Goal: Task Accomplishment & Management: Manage account settings

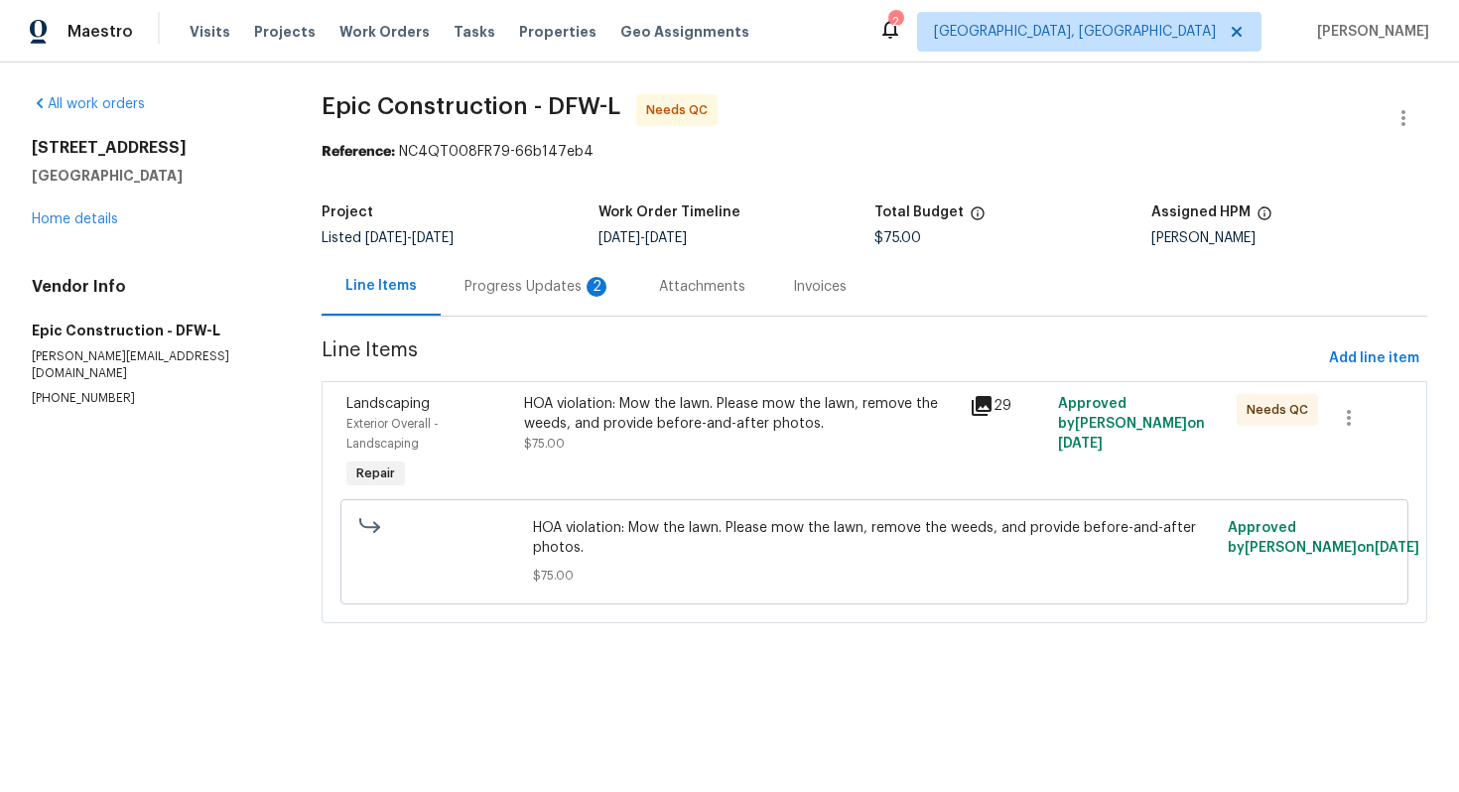
click at [505, 281] on div "Progress Updates 2" at bounding box center [538, 287] width 147 height 20
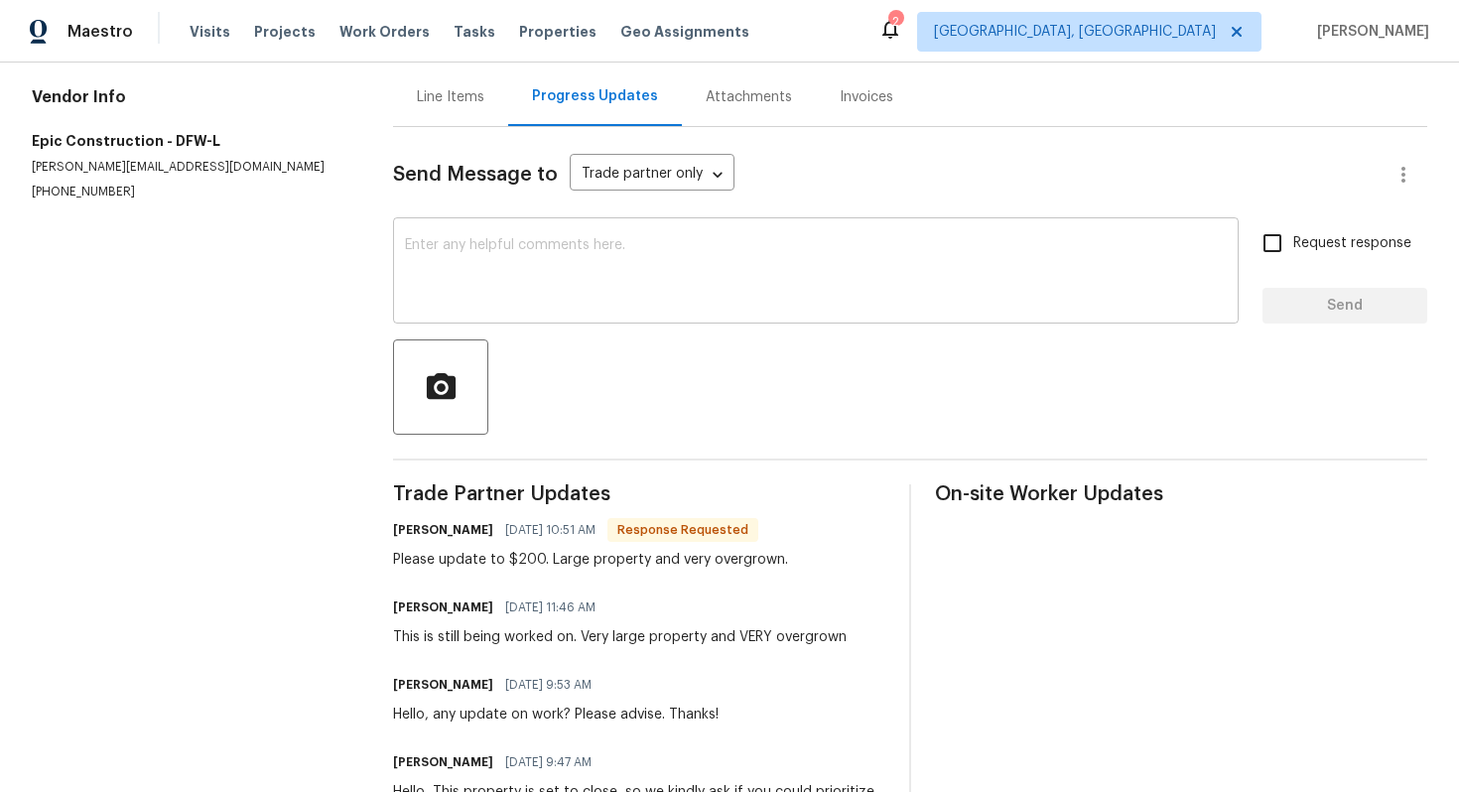
scroll to position [171, 0]
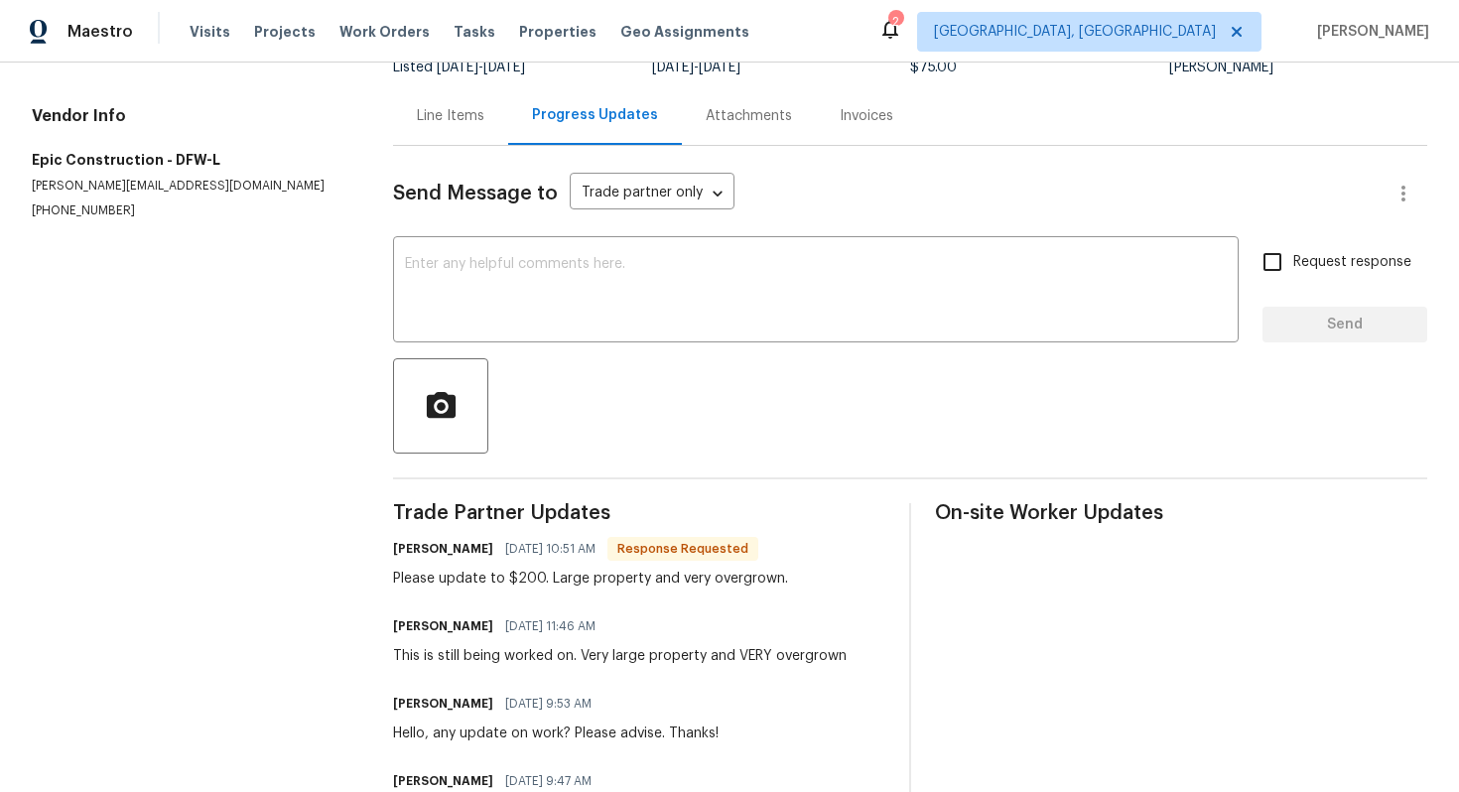
click at [467, 123] on div "Line Items" at bounding box center [451, 116] width 68 height 20
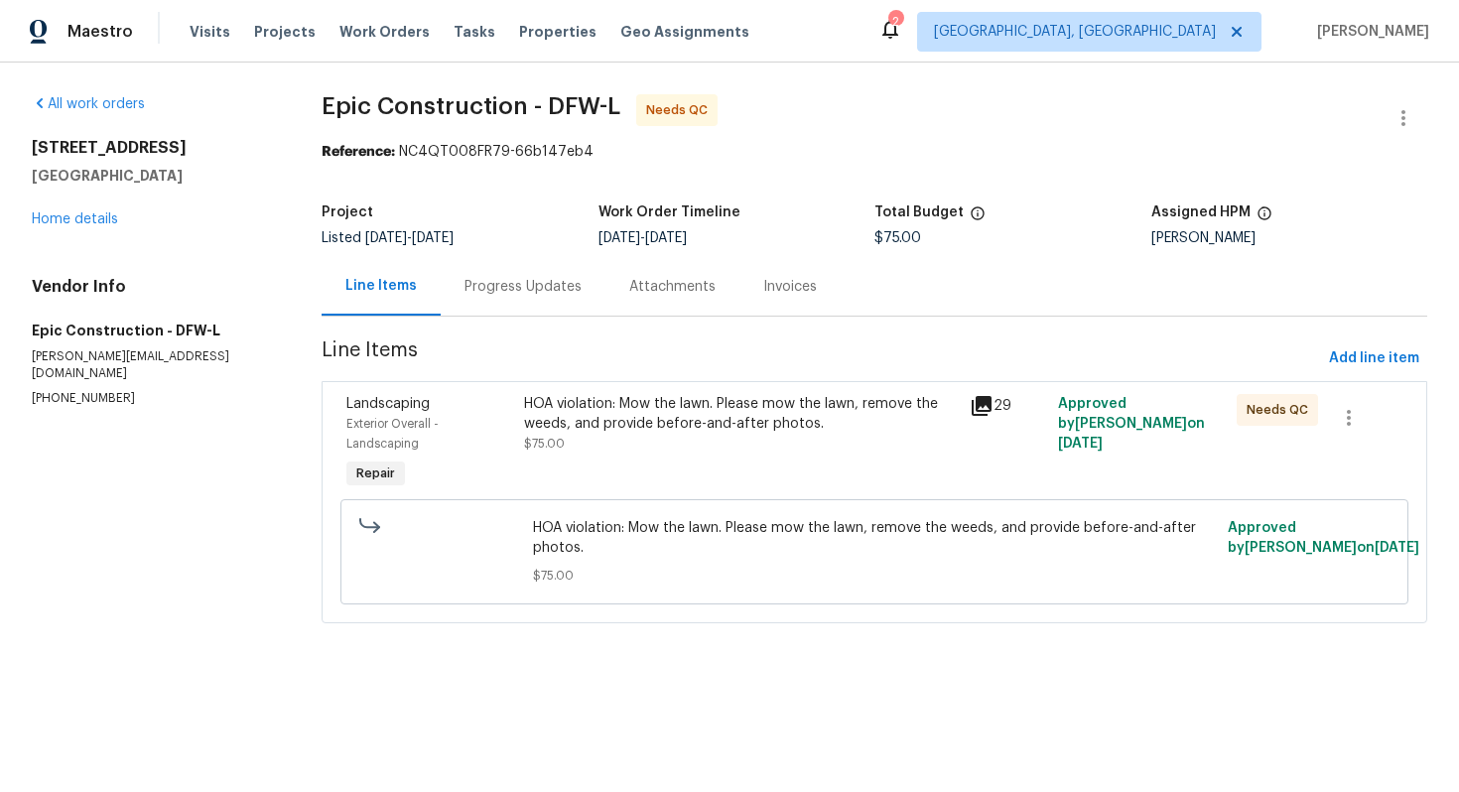
click at [573, 401] on div "HOA violation: Mow the lawn. Please mow the lawn, remove the weeds, and provide…" at bounding box center [740, 414] width 433 height 40
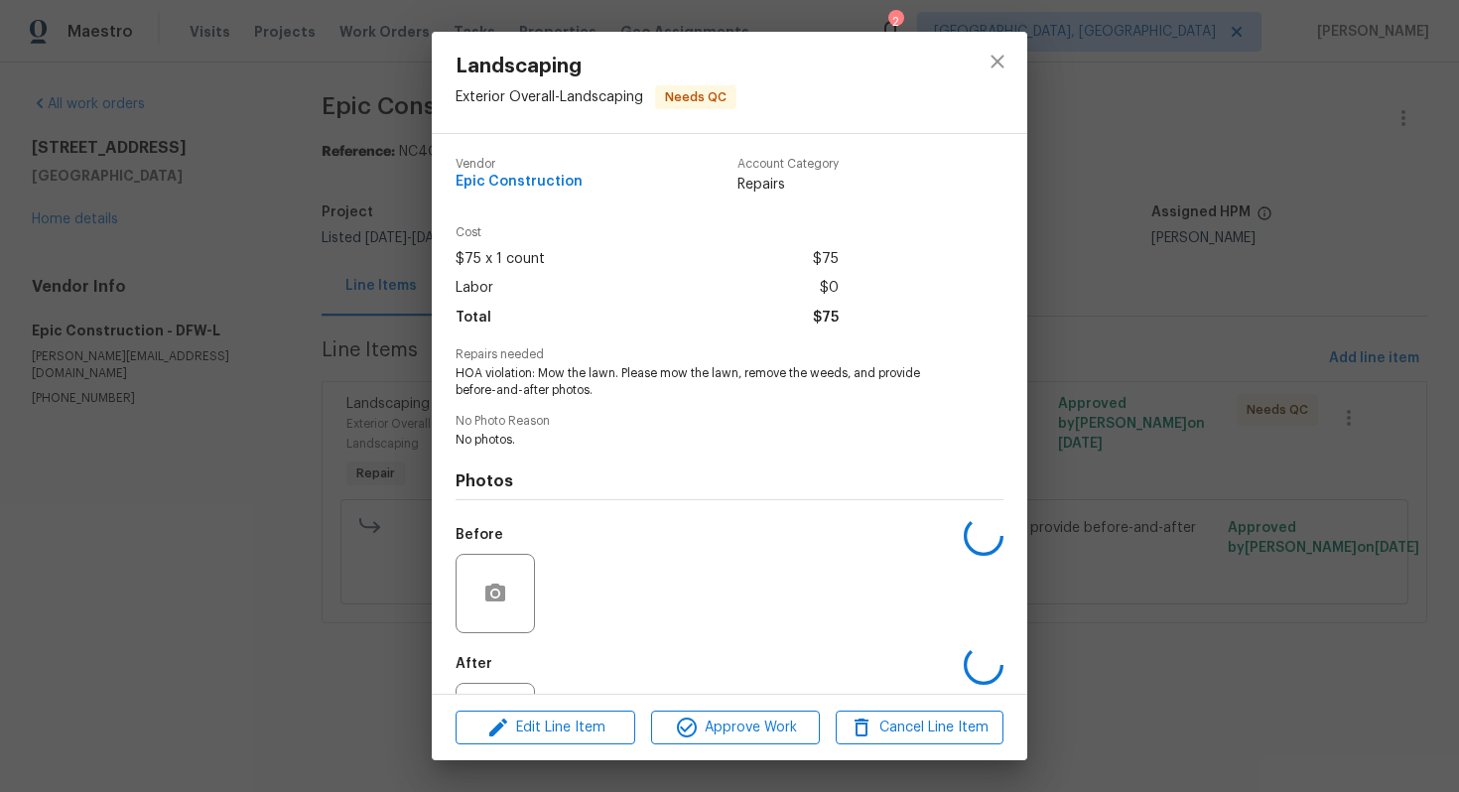
scroll to position [88, 0]
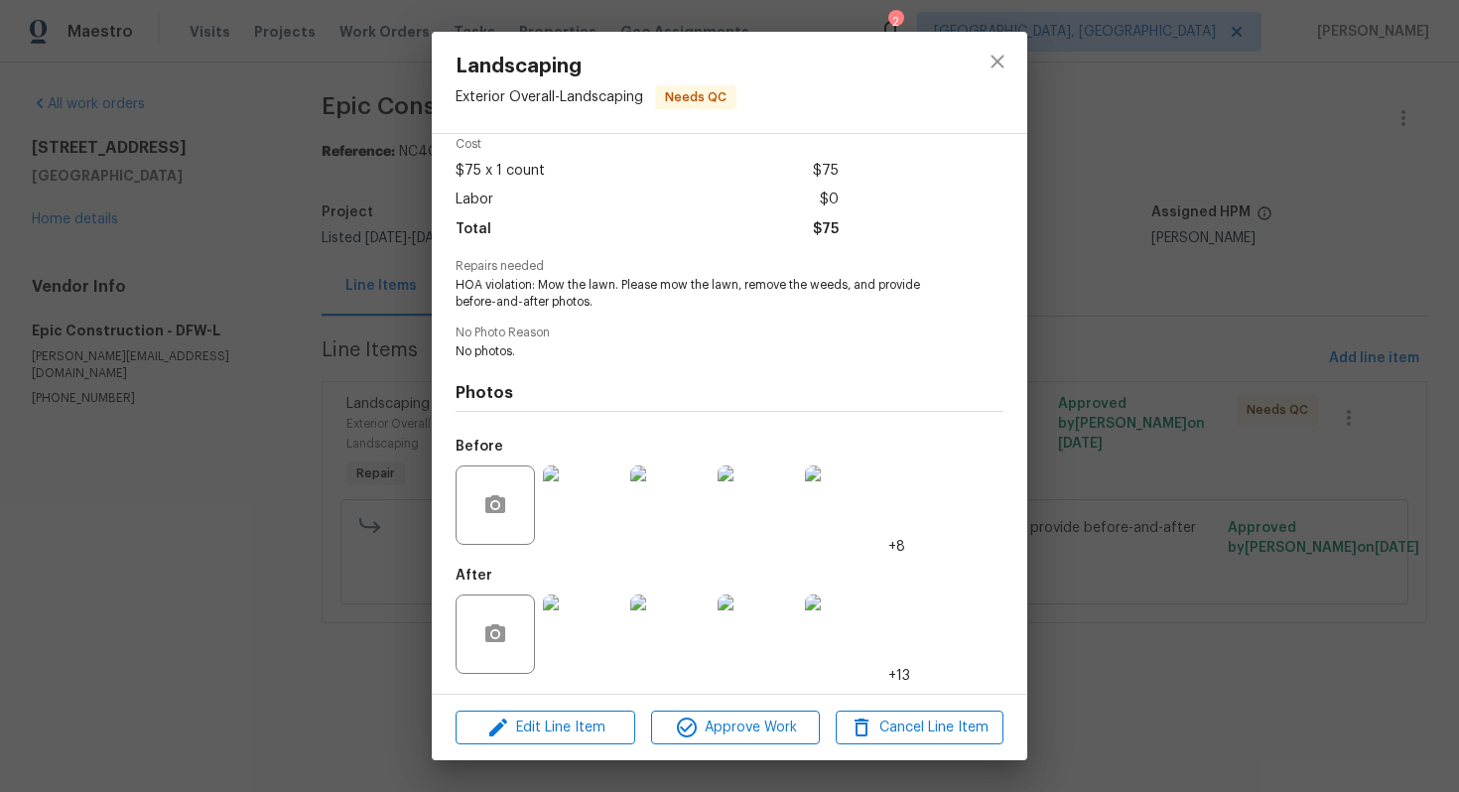
click at [580, 642] on img at bounding box center [582, 634] width 79 height 79
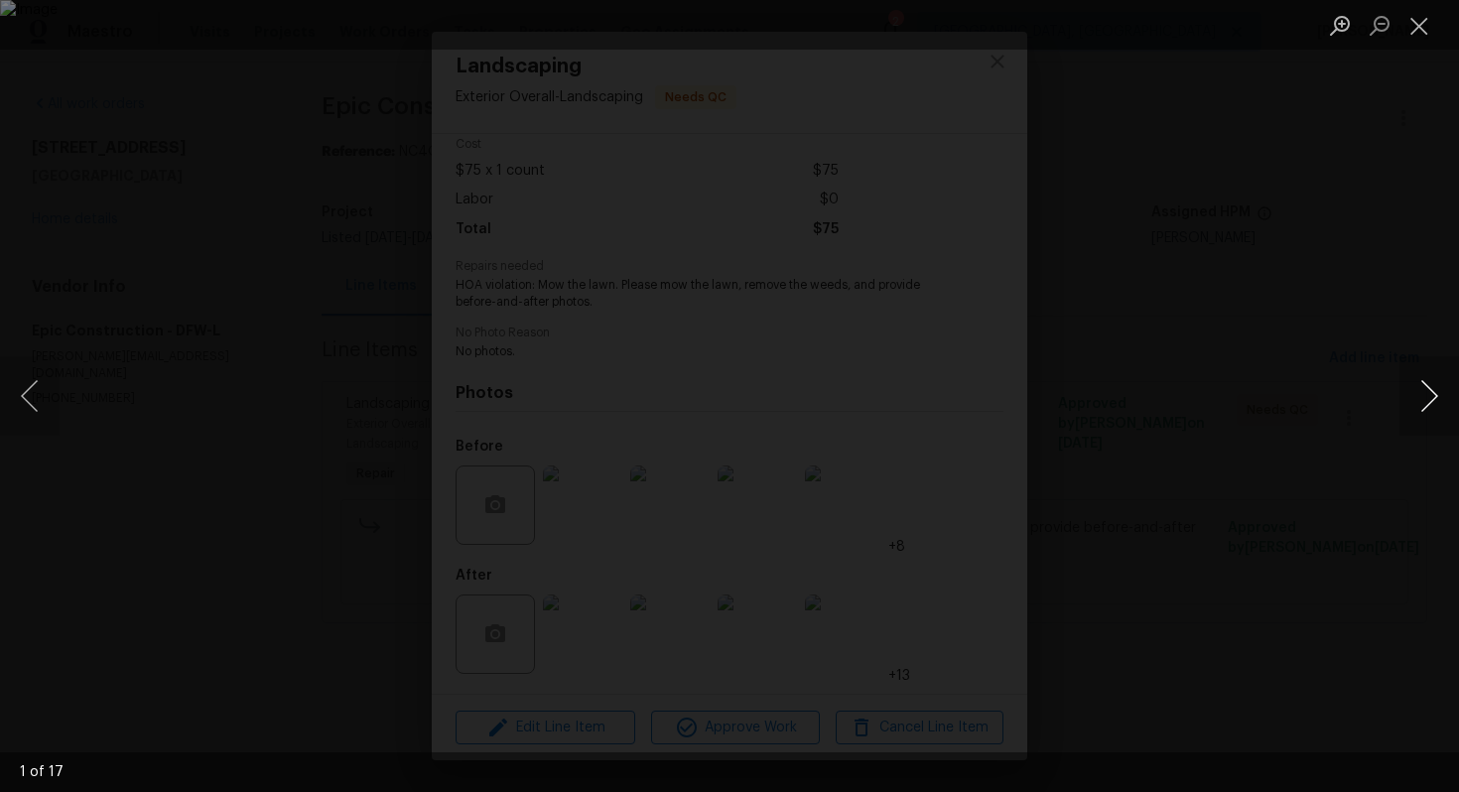
click at [1434, 402] on button "Next image" at bounding box center [1430, 395] width 60 height 79
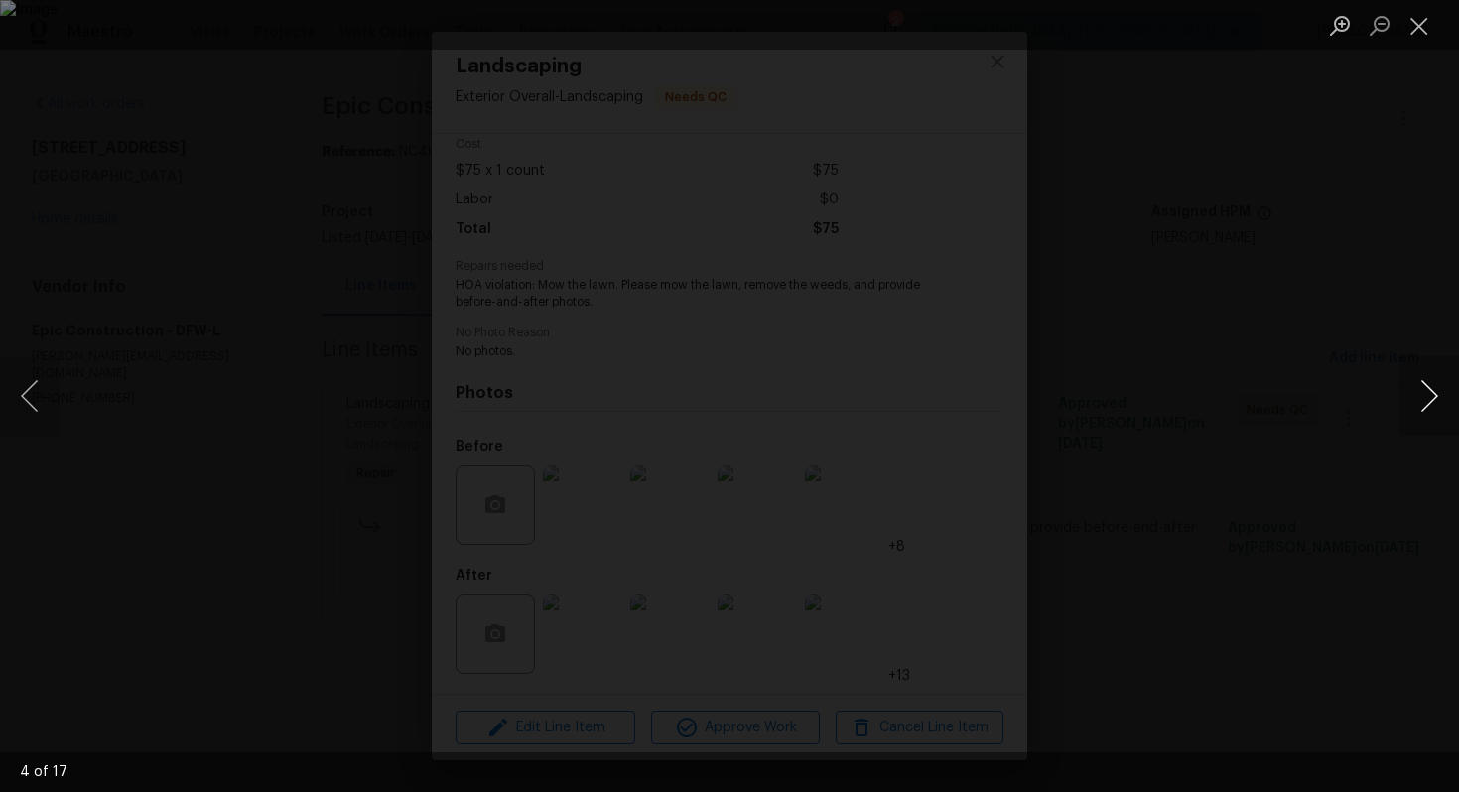
click at [1434, 402] on button "Next image" at bounding box center [1430, 395] width 60 height 79
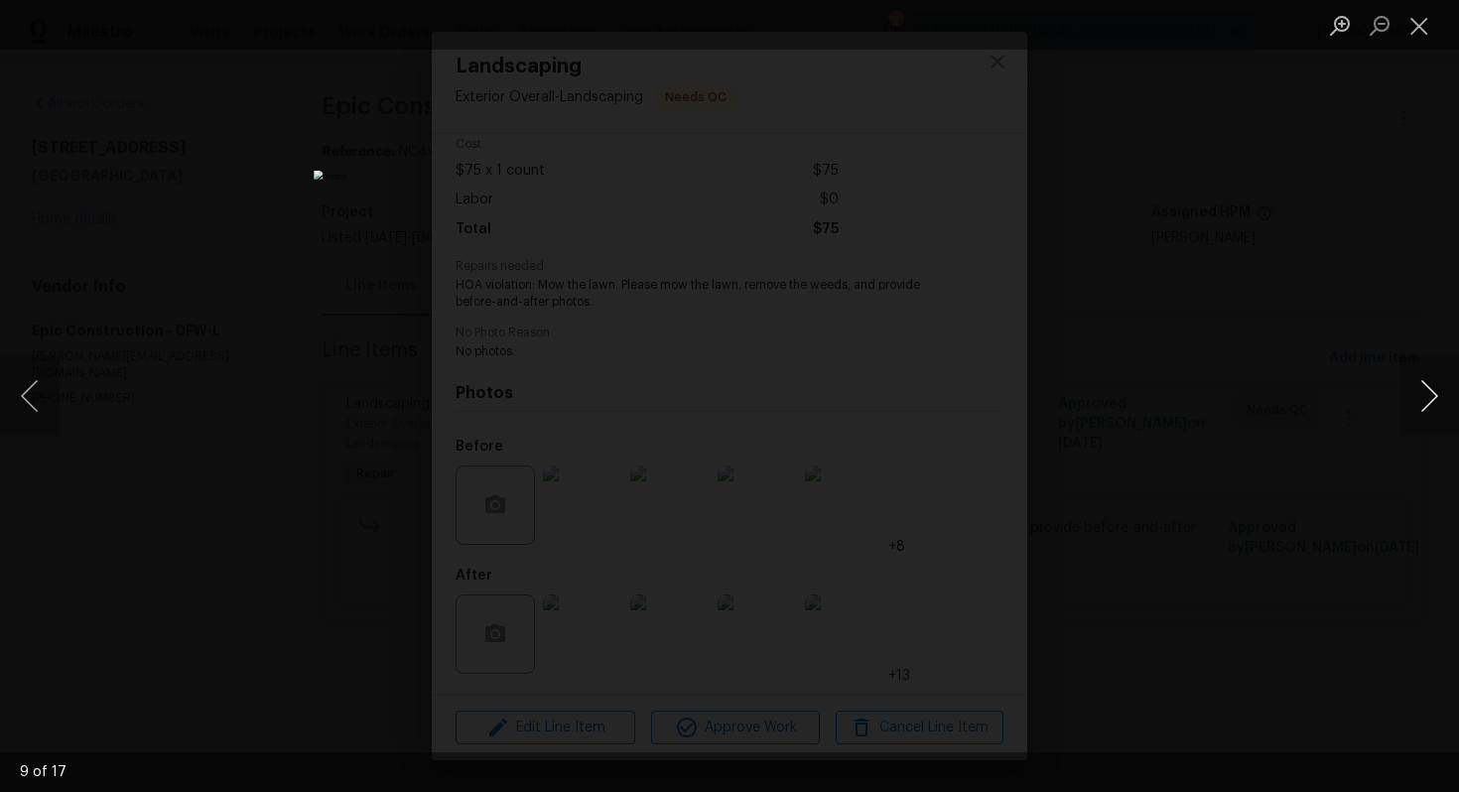
click at [1455, 397] on button "Next image" at bounding box center [1430, 395] width 60 height 79
click at [1441, 394] on button "Next image" at bounding box center [1430, 395] width 60 height 79
click at [1441, 396] on button "Next image" at bounding box center [1430, 395] width 60 height 79
click at [1442, 396] on button "Next image" at bounding box center [1430, 395] width 60 height 79
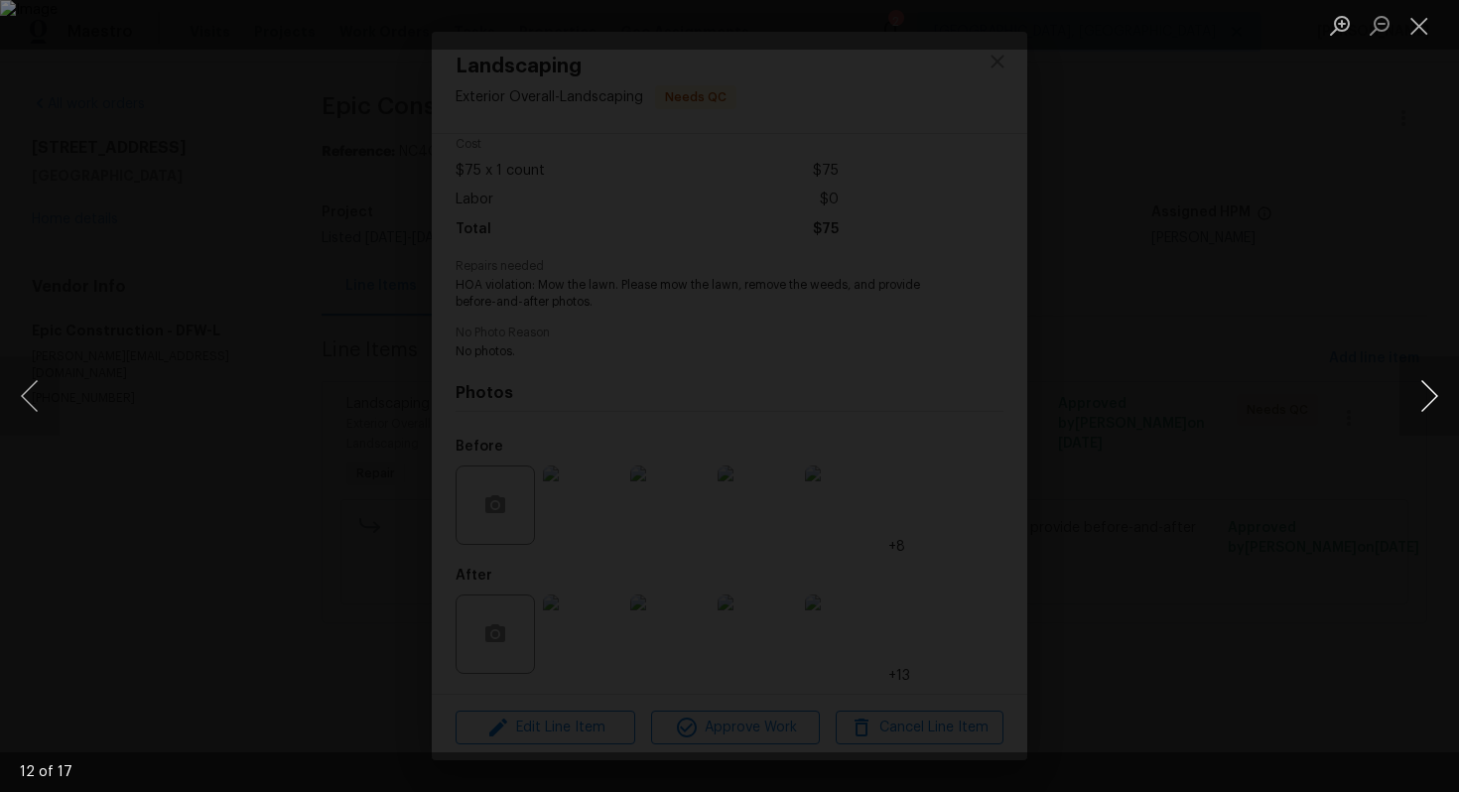
click at [1442, 396] on button "Next image" at bounding box center [1430, 395] width 60 height 79
click at [1442, 397] on button "Next image" at bounding box center [1430, 395] width 60 height 79
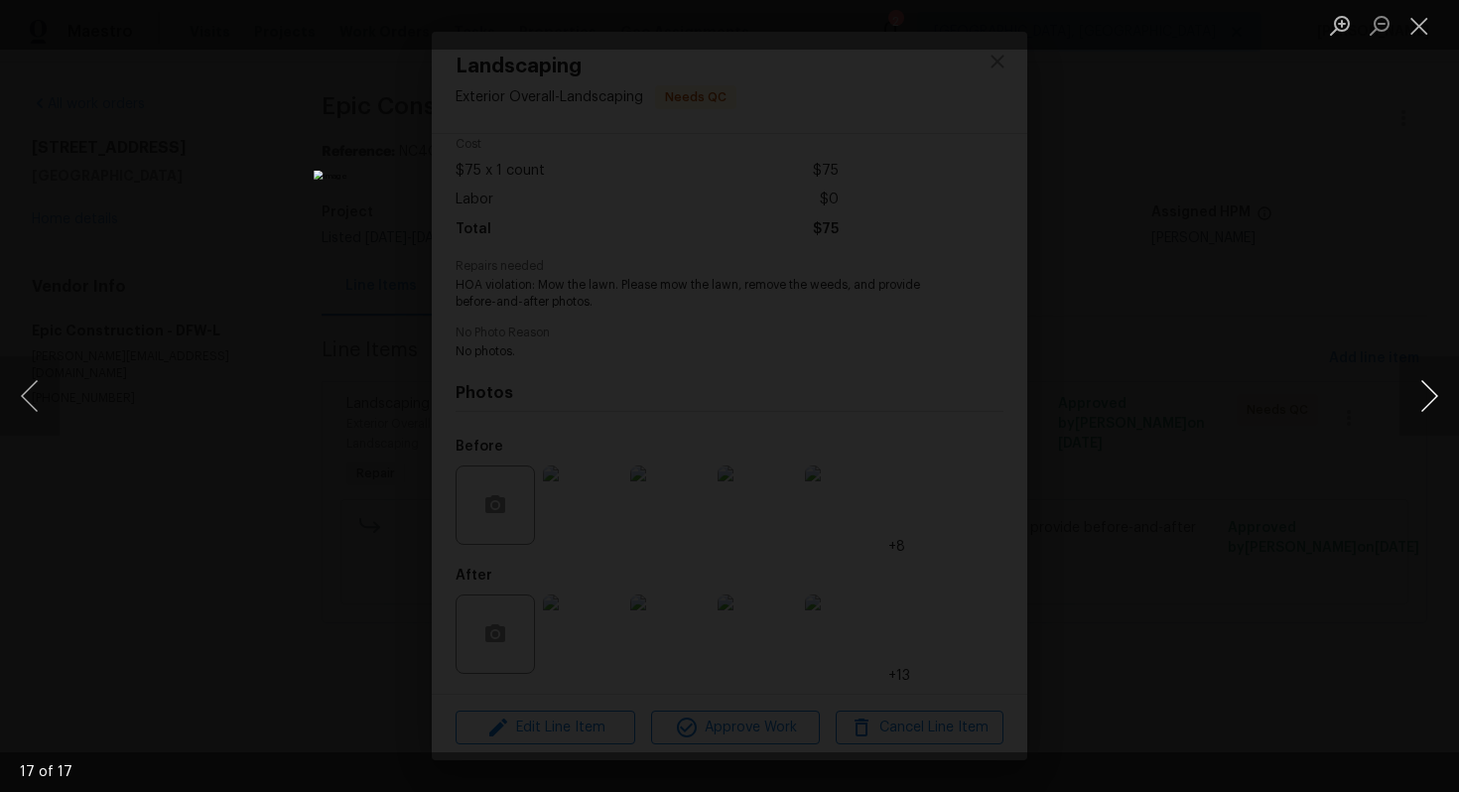
click at [1442, 397] on button "Next image" at bounding box center [1430, 395] width 60 height 79
click at [1421, 407] on button "Next image" at bounding box center [1430, 395] width 60 height 79
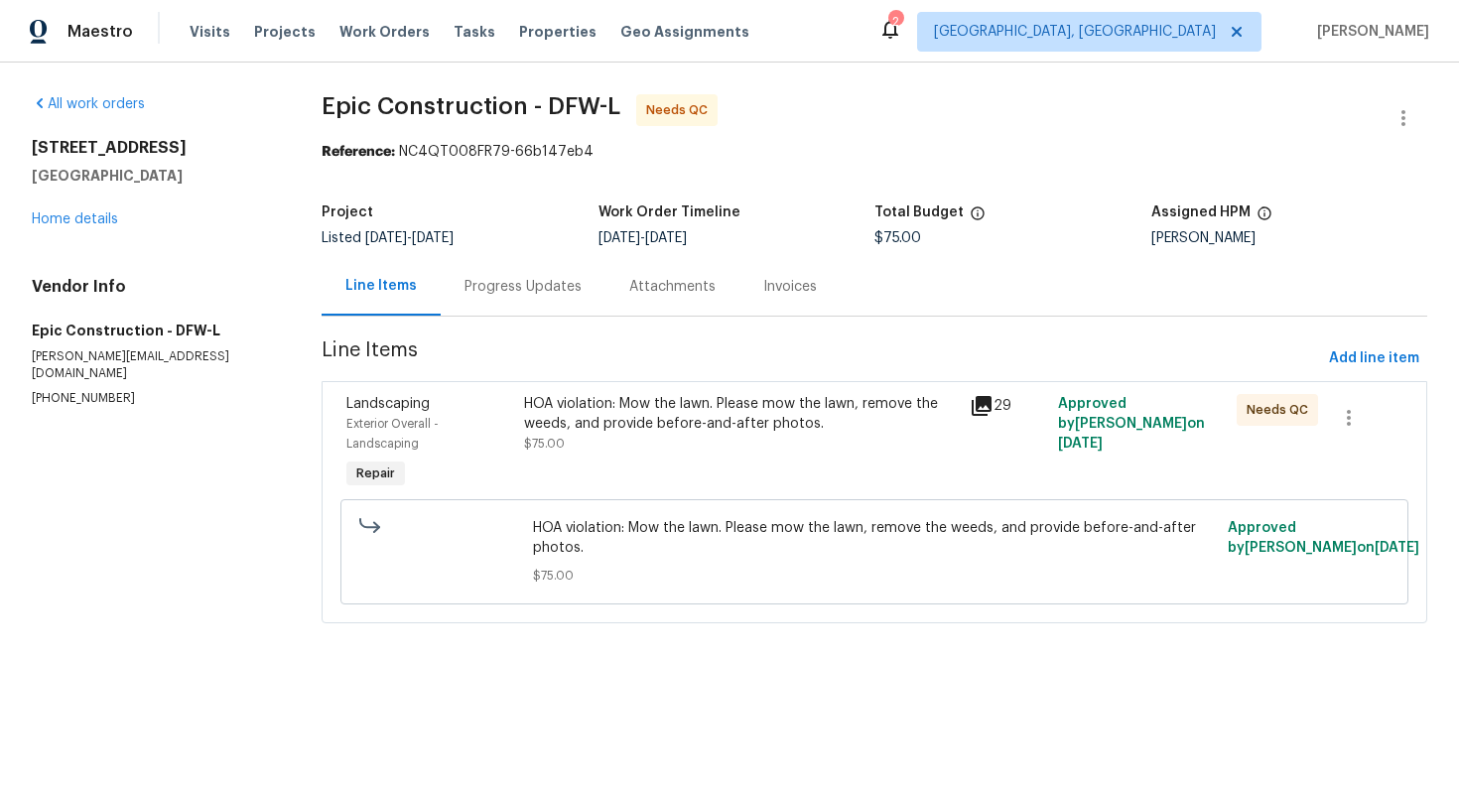
click at [594, 415] on div "HOA violation: Mow the lawn. Please mow the lawn, remove the weeds, and provide…" at bounding box center [740, 414] width 433 height 40
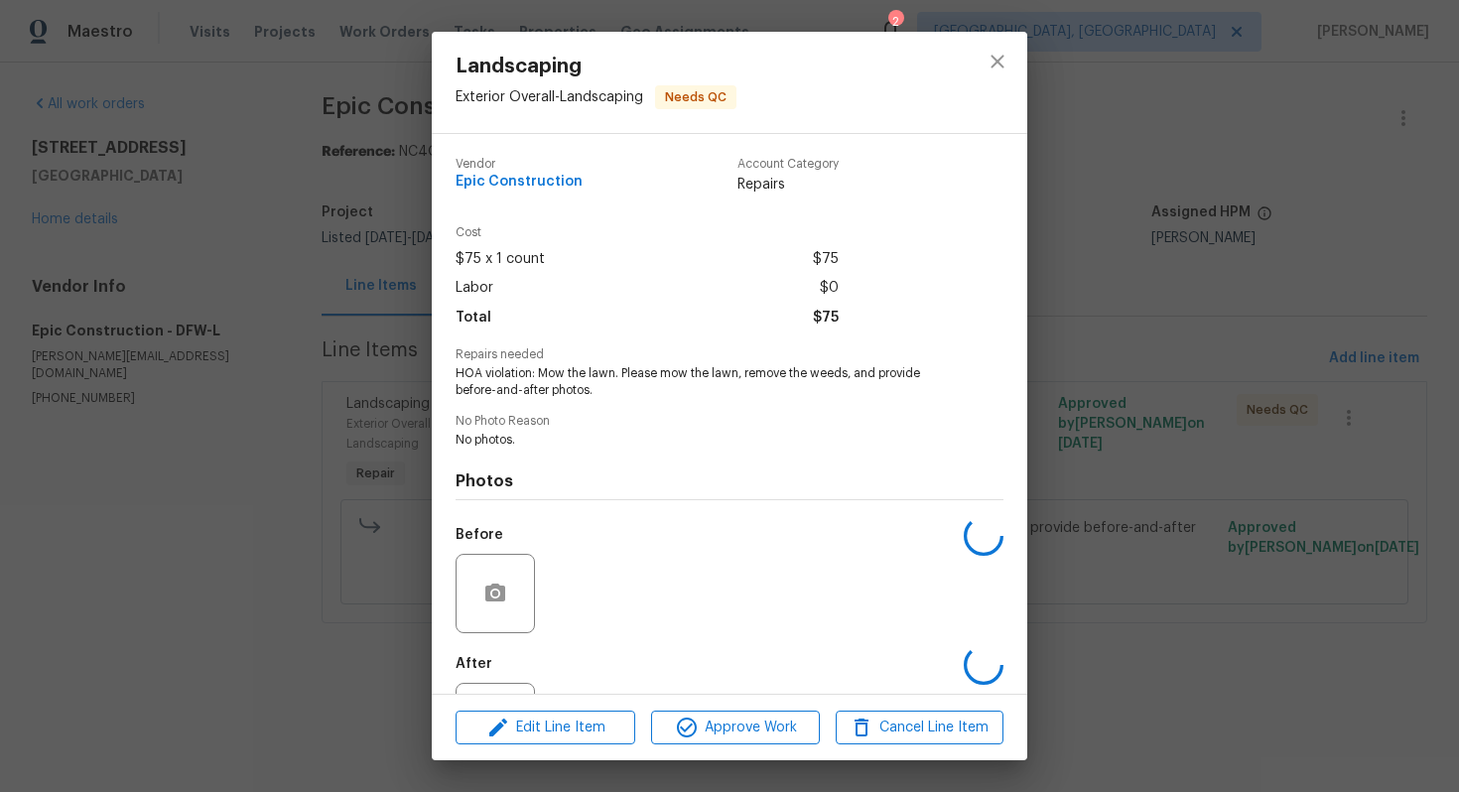
scroll to position [88, 0]
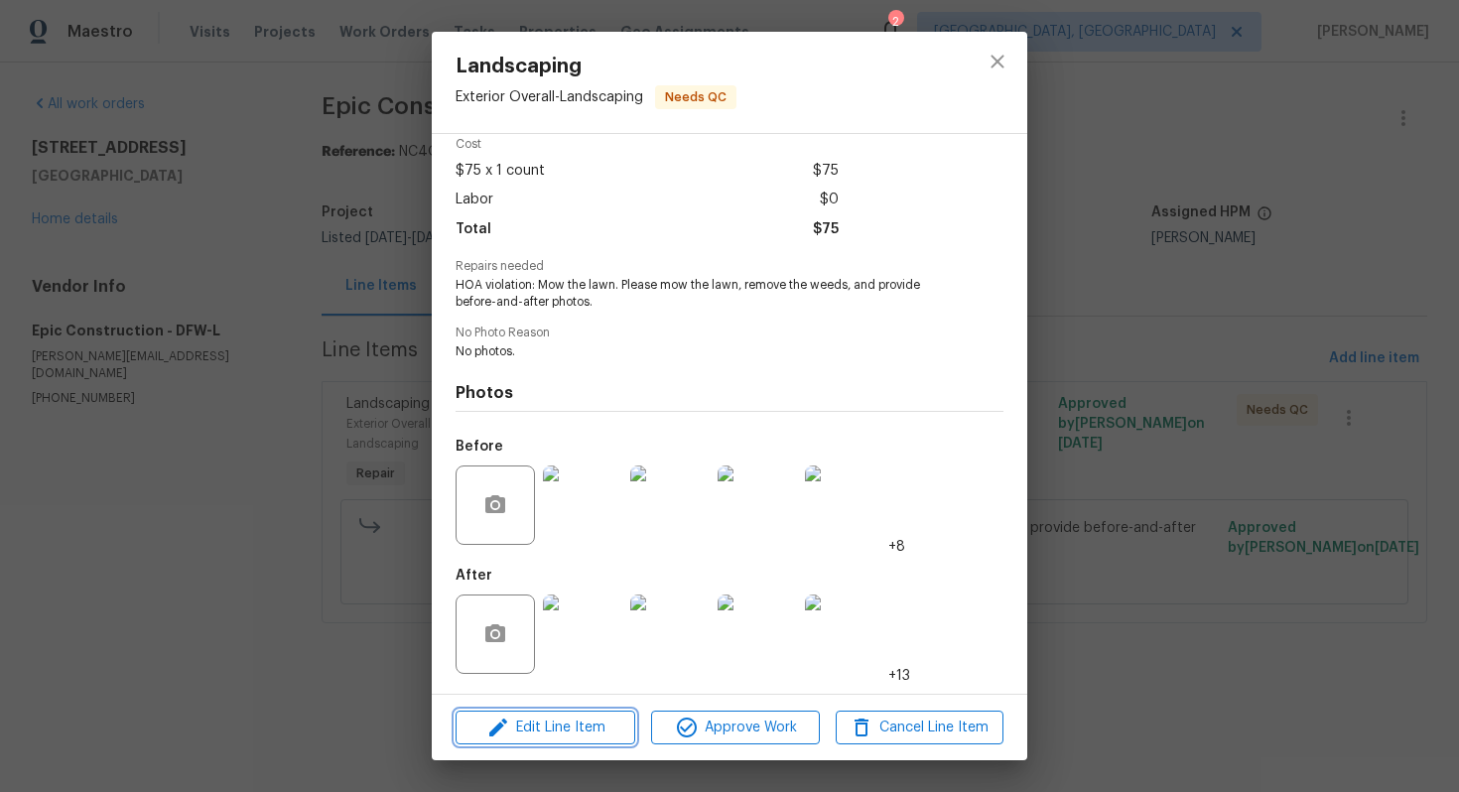
click at [551, 716] on span "Edit Line Item" at bounding box center [546, 728] width 168 height 25
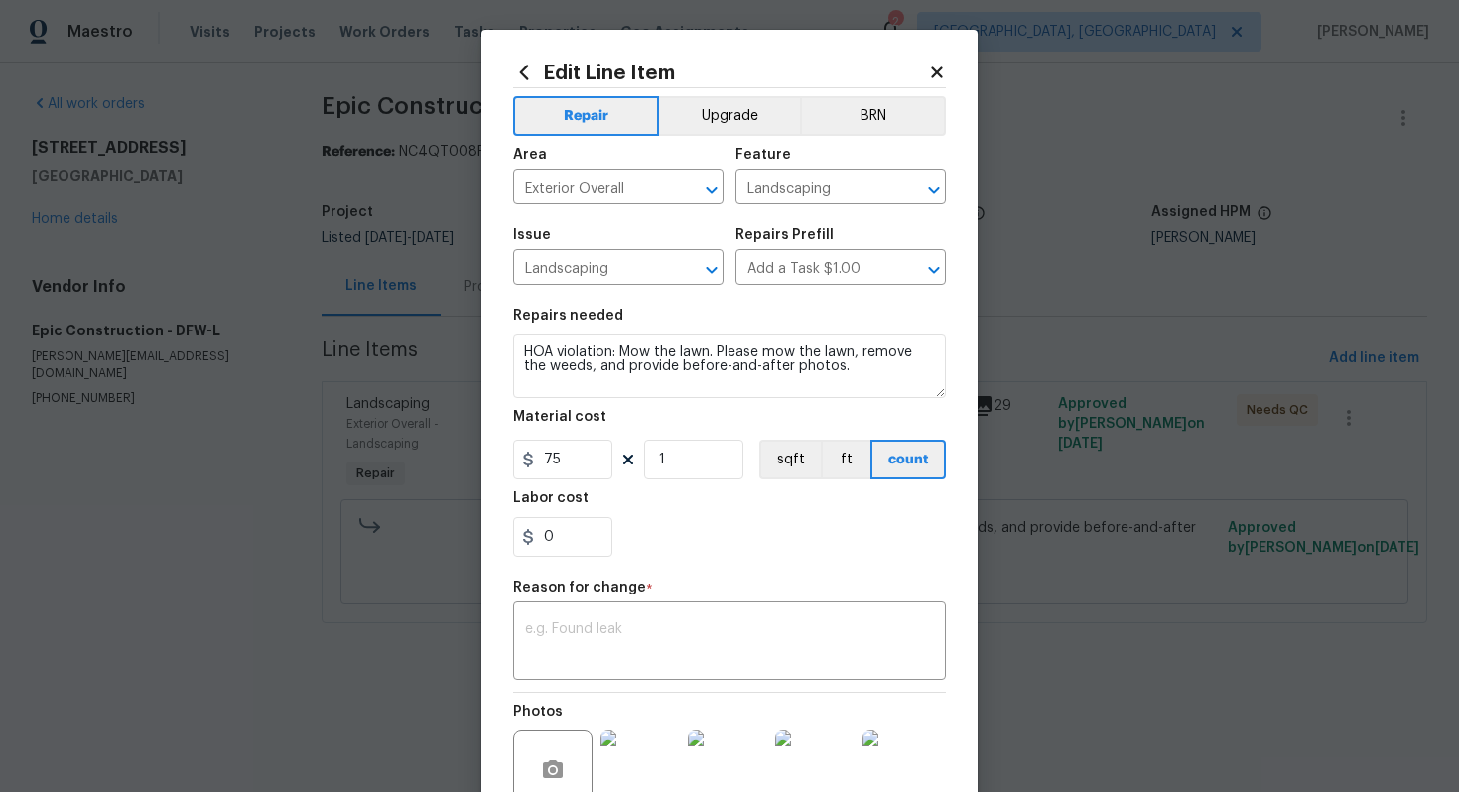
scroll to position [6, 0]
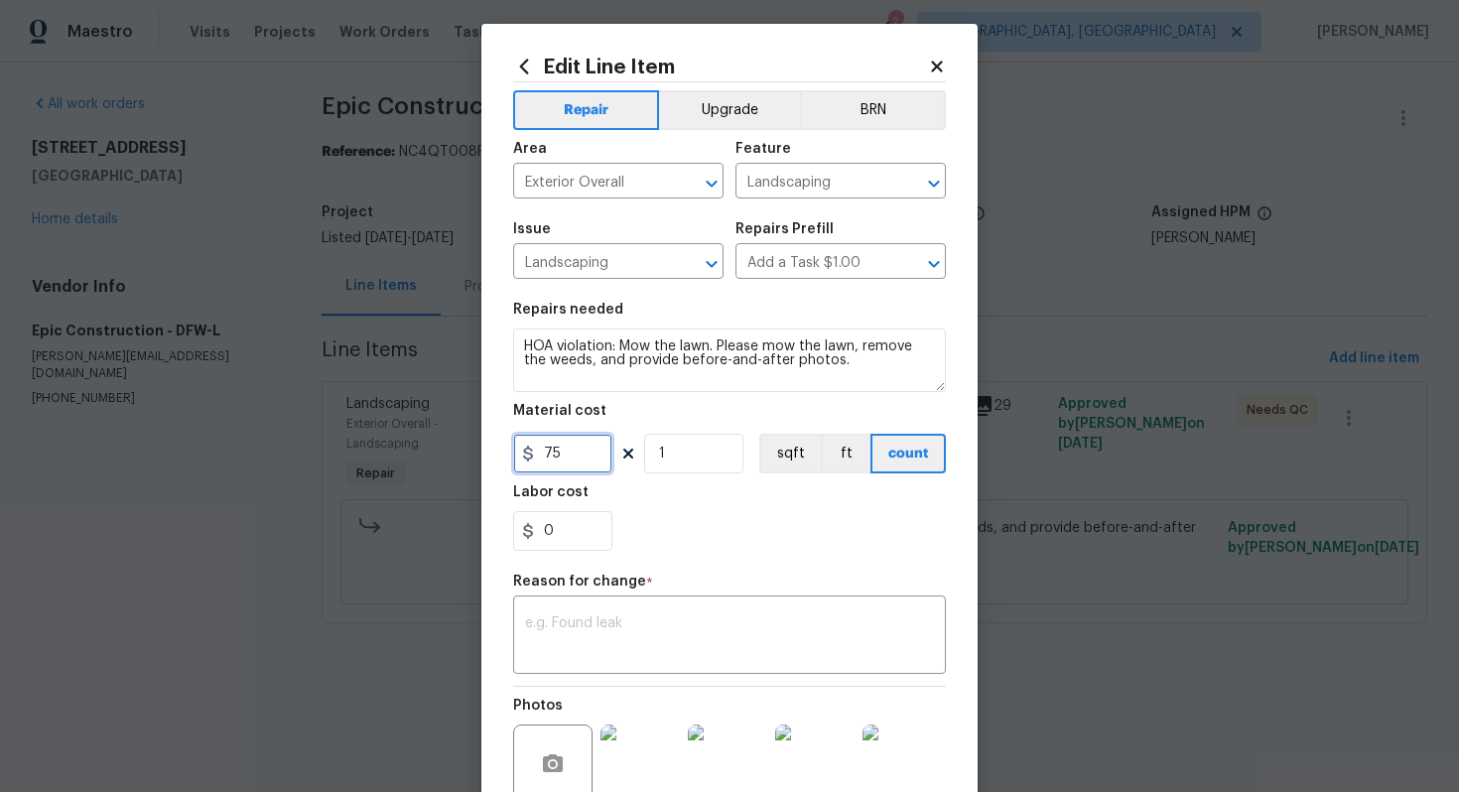
drag, startPoint x: 568, startPoint y: 456, endPoint x: 539, endPoint y: 453, distance: 28.9
click at [552, 453] on input "75" at bounding box center [562, 454] width 99 height 40
type input "200"
click at [639, 636] on textarea at bounding box center [729, 638] width 409 height 42
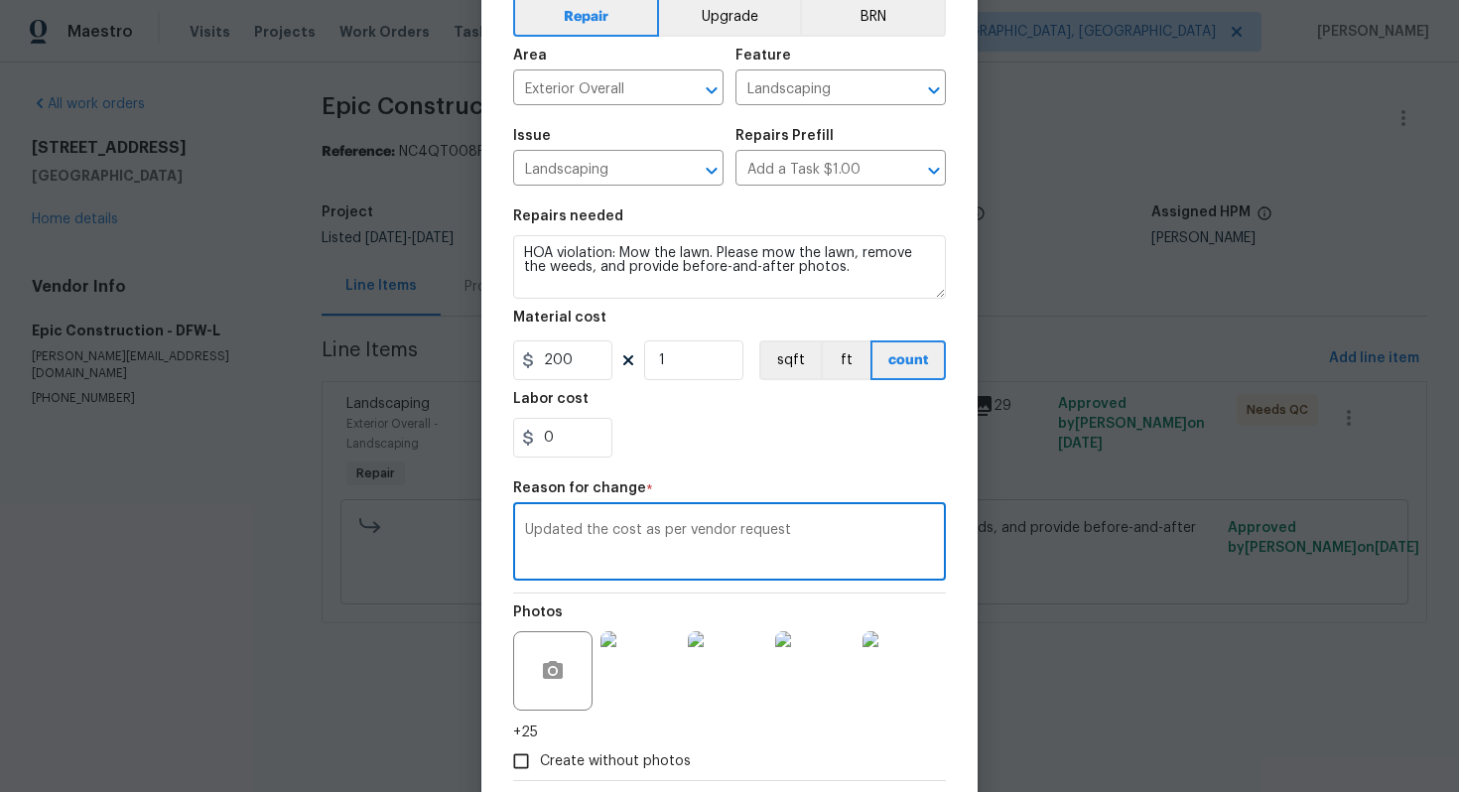
scroll to position [206, 0]
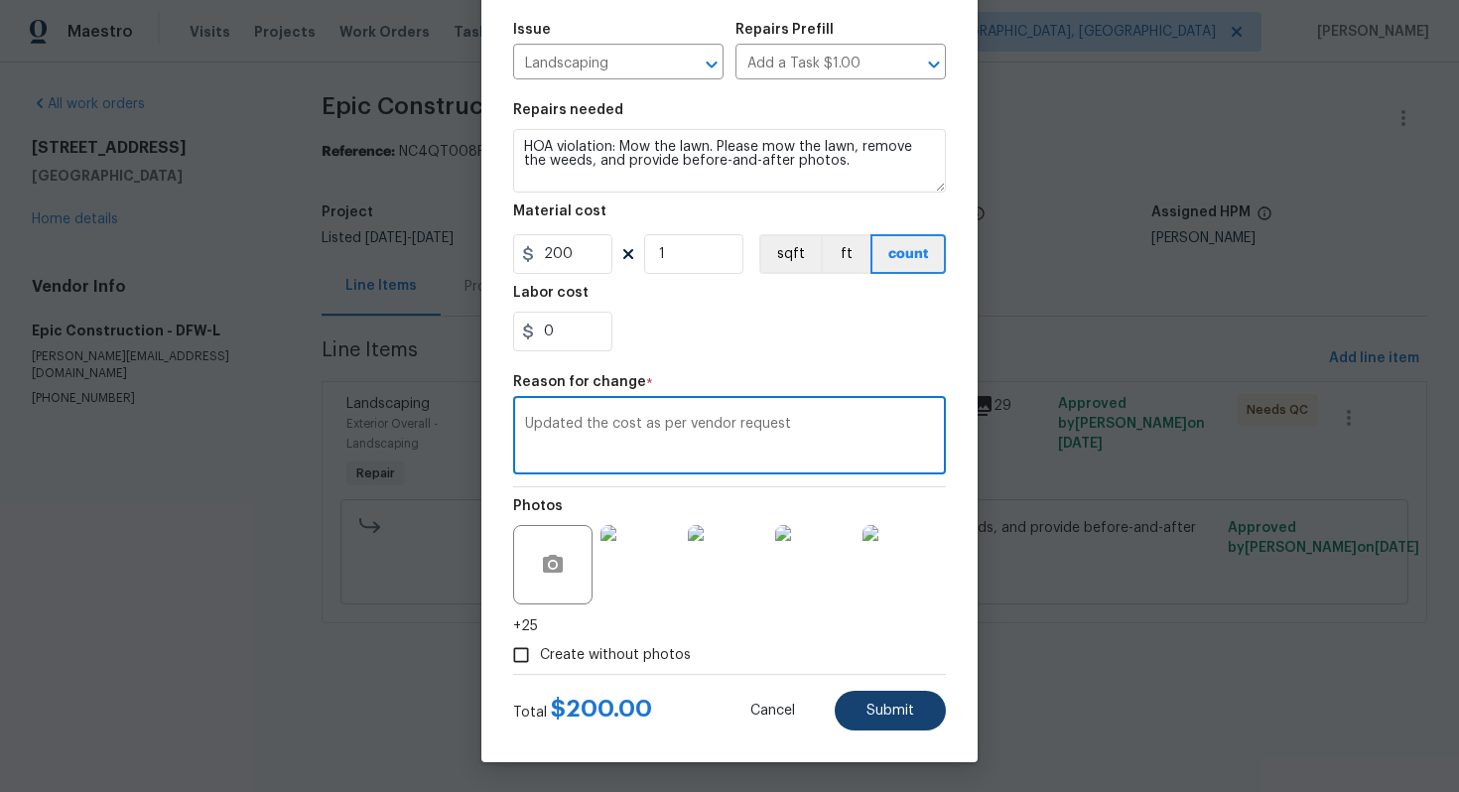
type textarea "Updated the cost as per vendor request"
click at [888, 709] on span "Submit" at bounding box center [891, 711] width 48 height 15
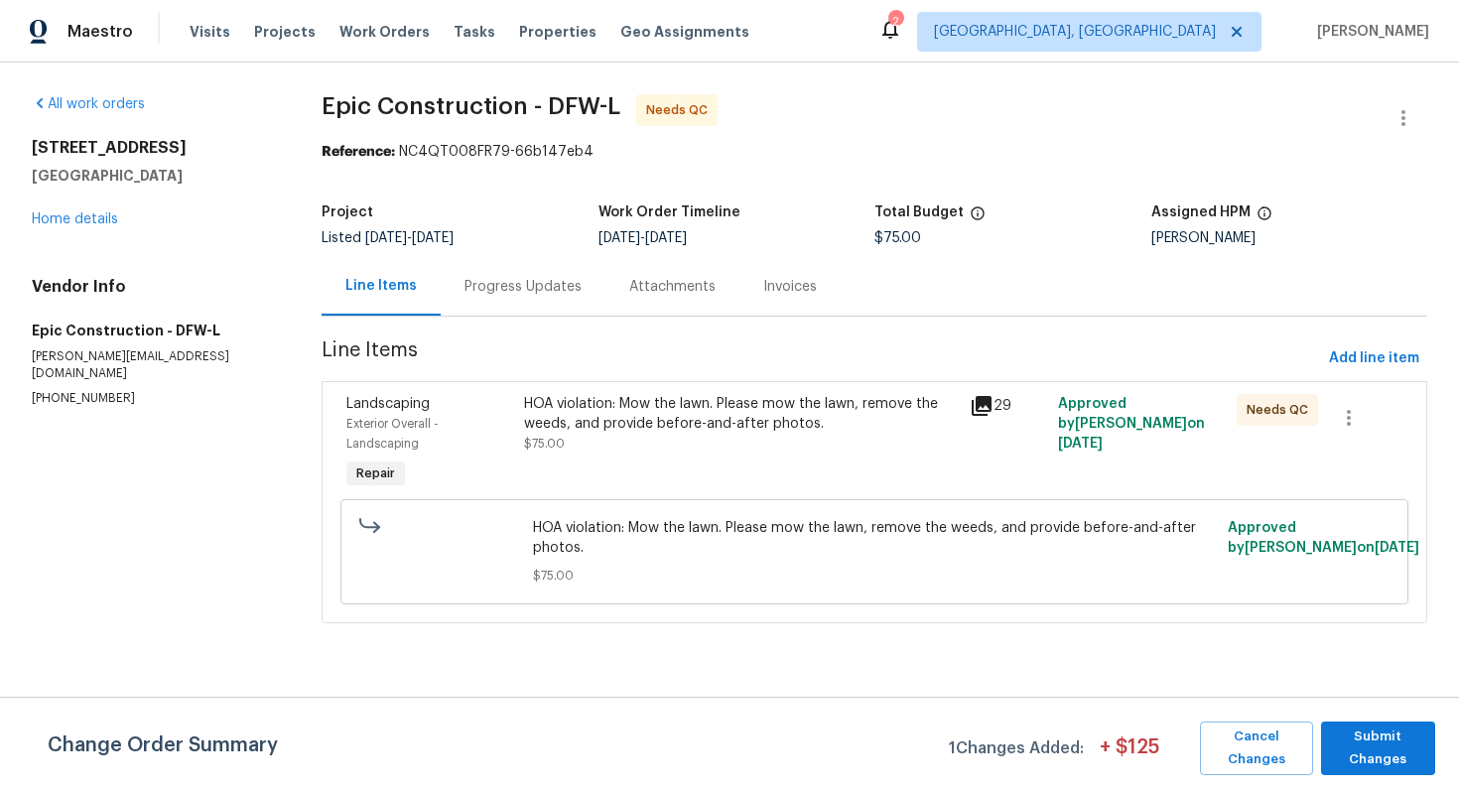
scroll to position [0, 0]
click at [1379, 742] on span "Submit Changes" at bounding box center [1378, 749] width 94 height 46
